Goal: Find specific page/section: Find specific page/section

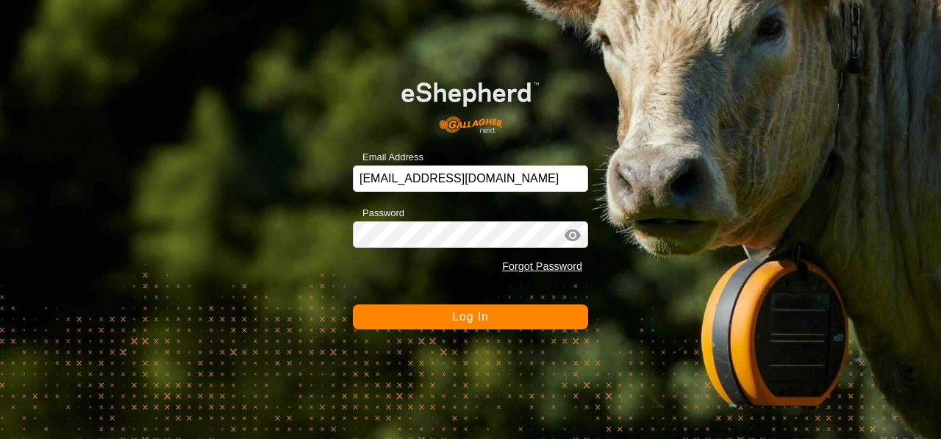
click at [465, 319] on span "Log In" at bounding box center [470, 316] width 36 height 12
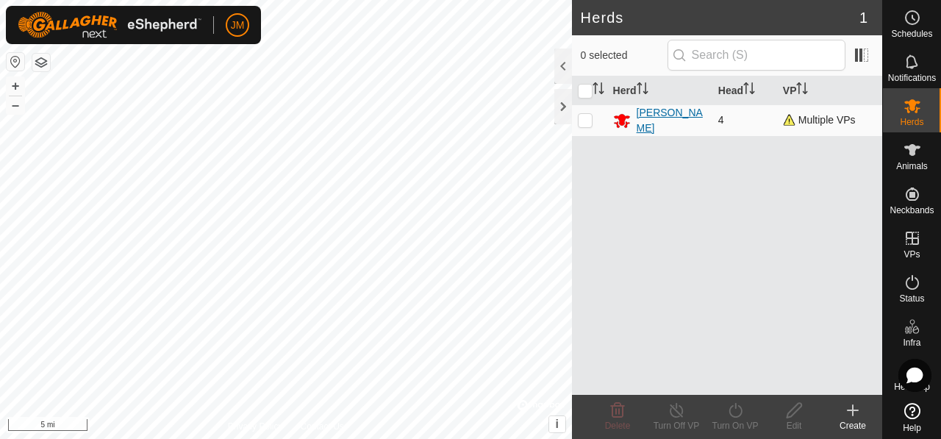
click at [650, 114] on div "[PERSON_NAME]" at bounding box center [672, 120] width 70 height 31
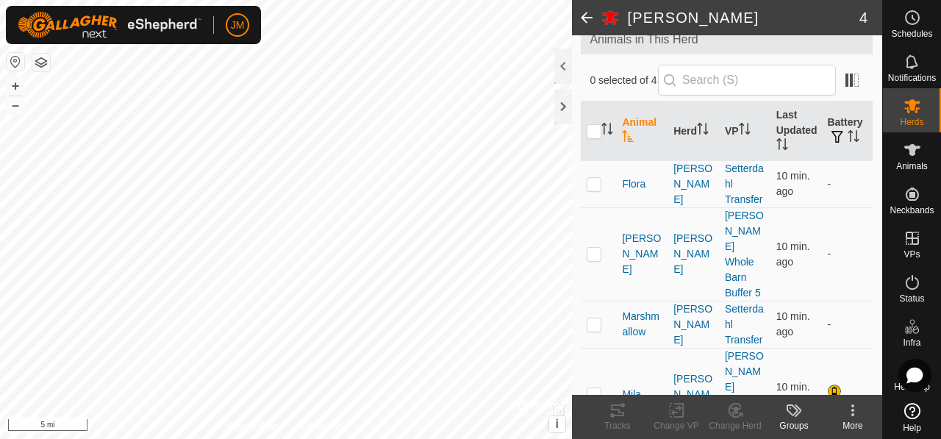
scroll to position [104, 0]
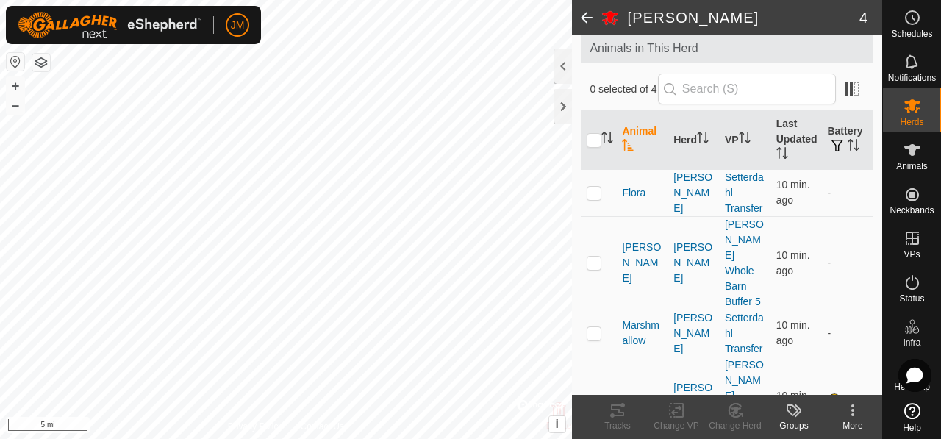
scroll to position [104, 0]
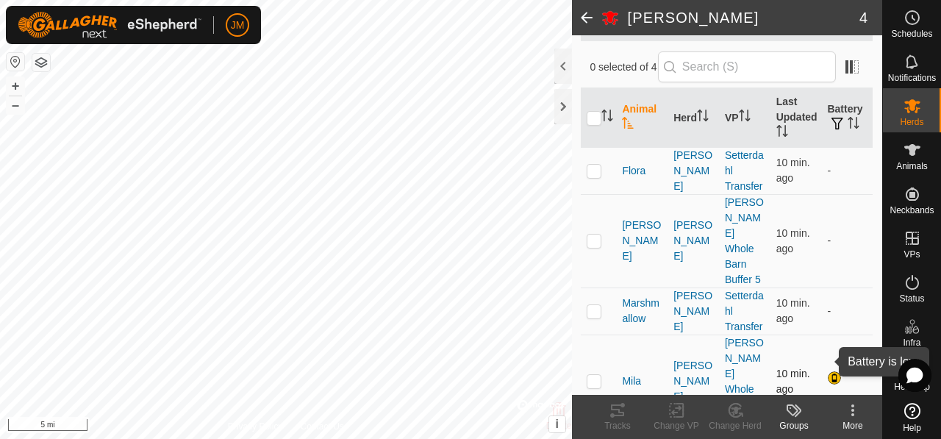
click at [827, 371] on div at bounding box center [836, 380] width 18 height 18
